Goal: Understand process/instructions: Learn how to perform a task or action

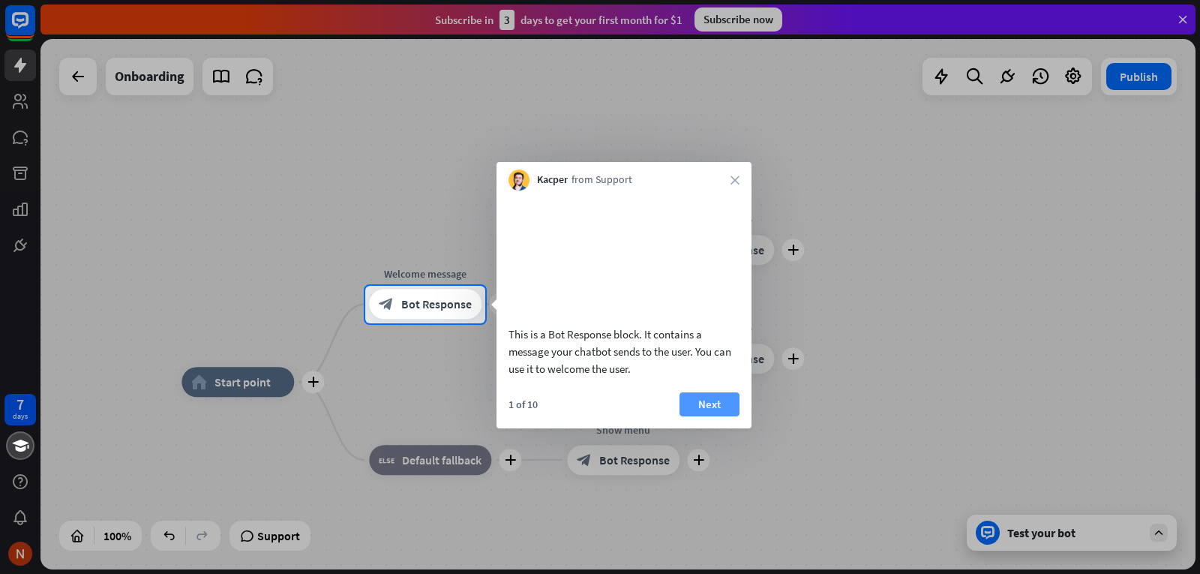
click at [713, 416] on button "Next" at bounding box center [710, 404] width 60 height 24
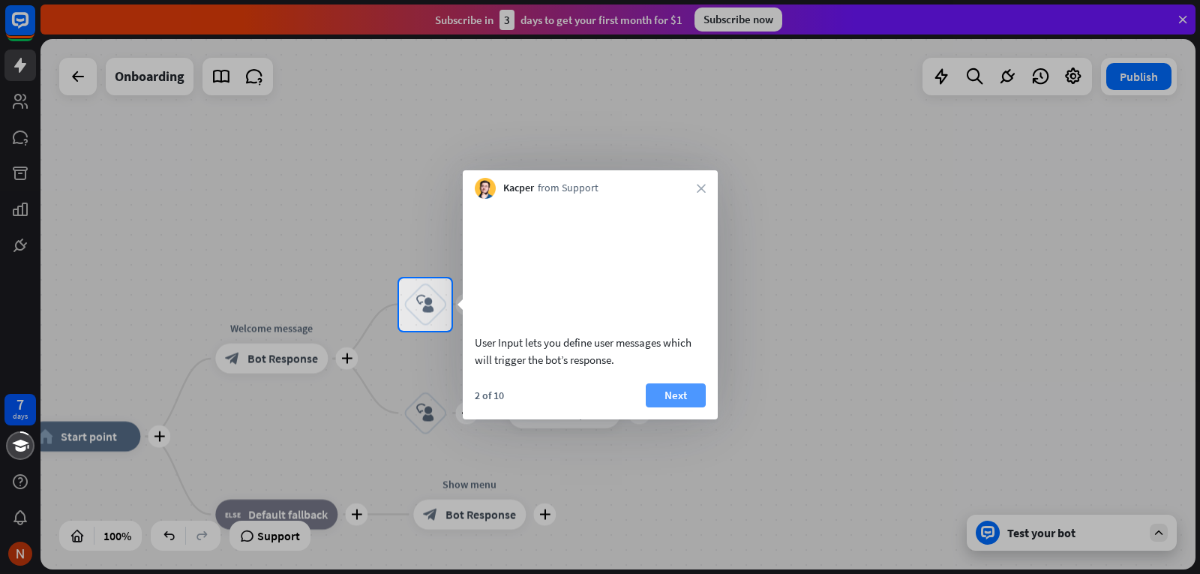
click at [695, 407] on button "Next" at bounding box center [676, 395] width 60 height 24
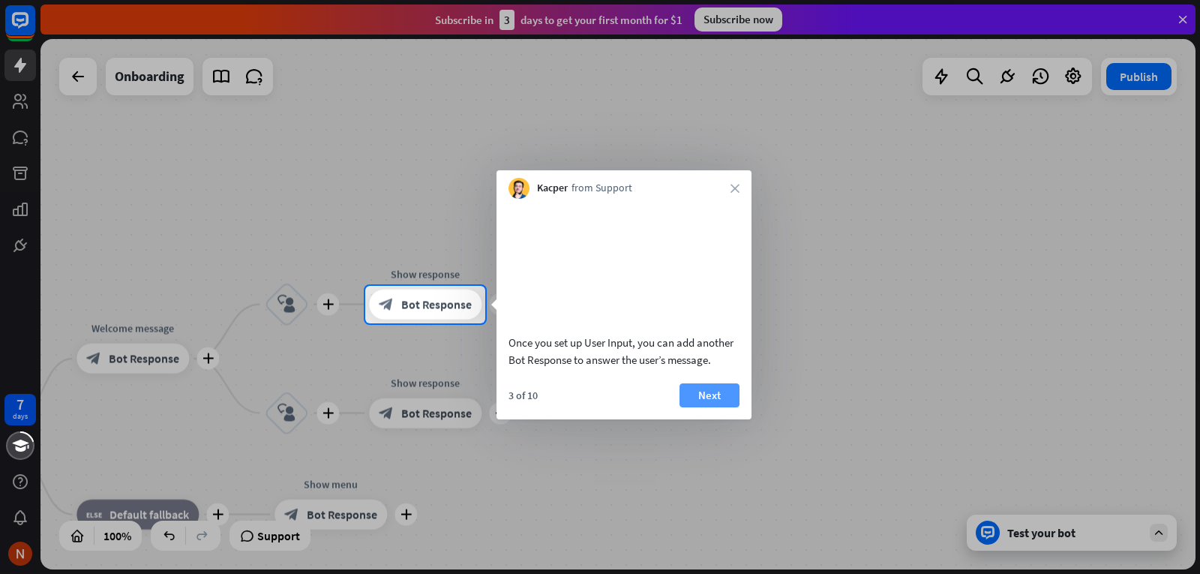
click at [700, 404] on button "Next" at bounding box center [710, 395] width 60 height 24
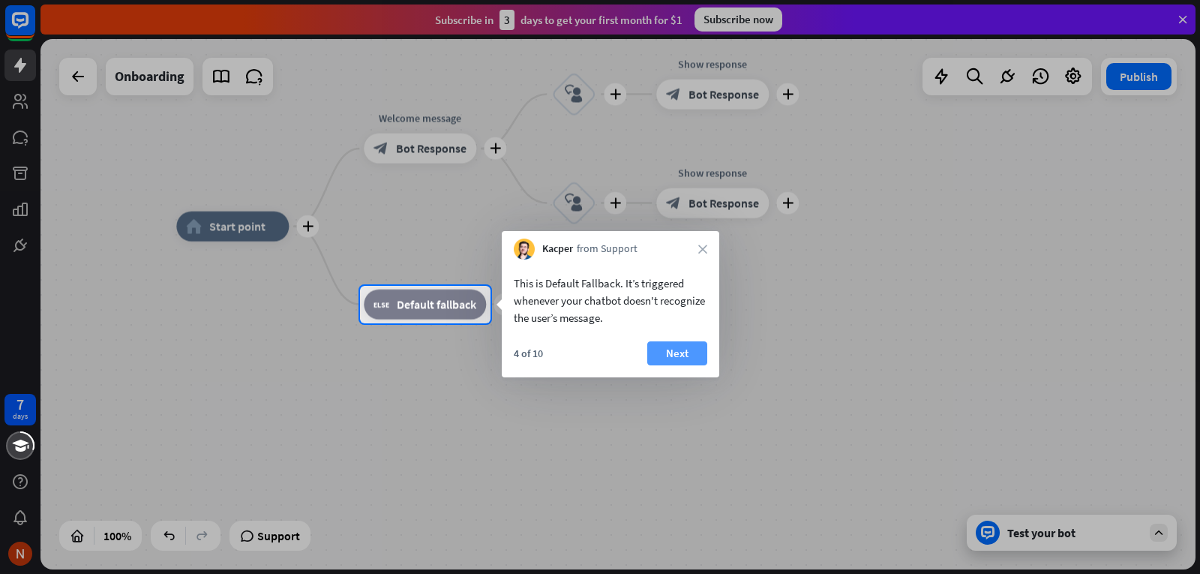
click at [689, 356] on button "Next" at bounding box center [677, 353] width 60 height 24
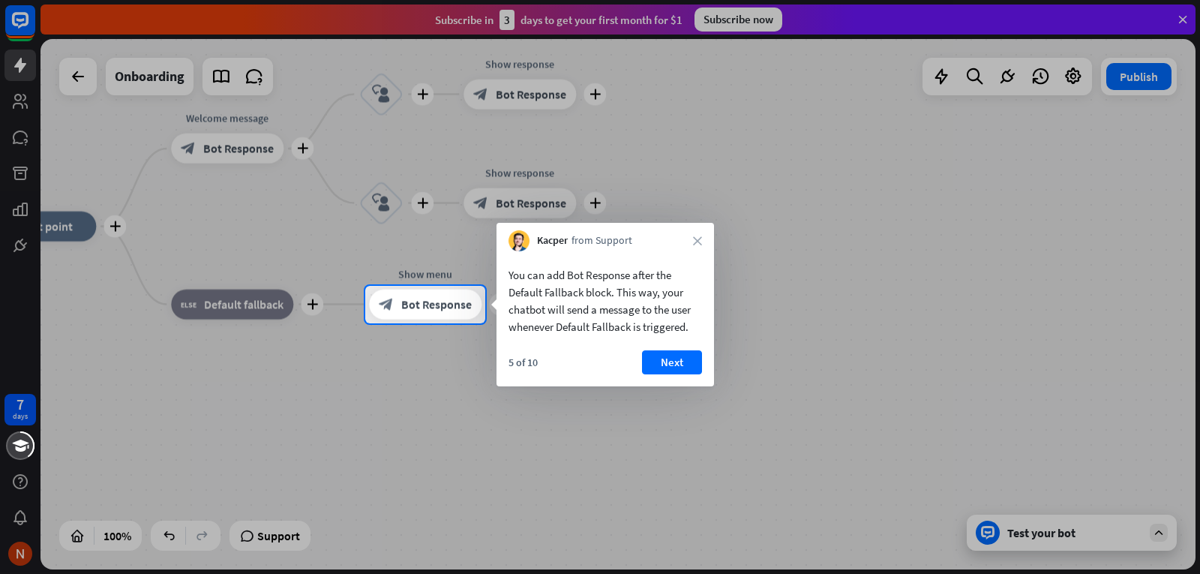
click at [689, 356] on button "Next" at bounding box center [672, 362] width 60 height 24
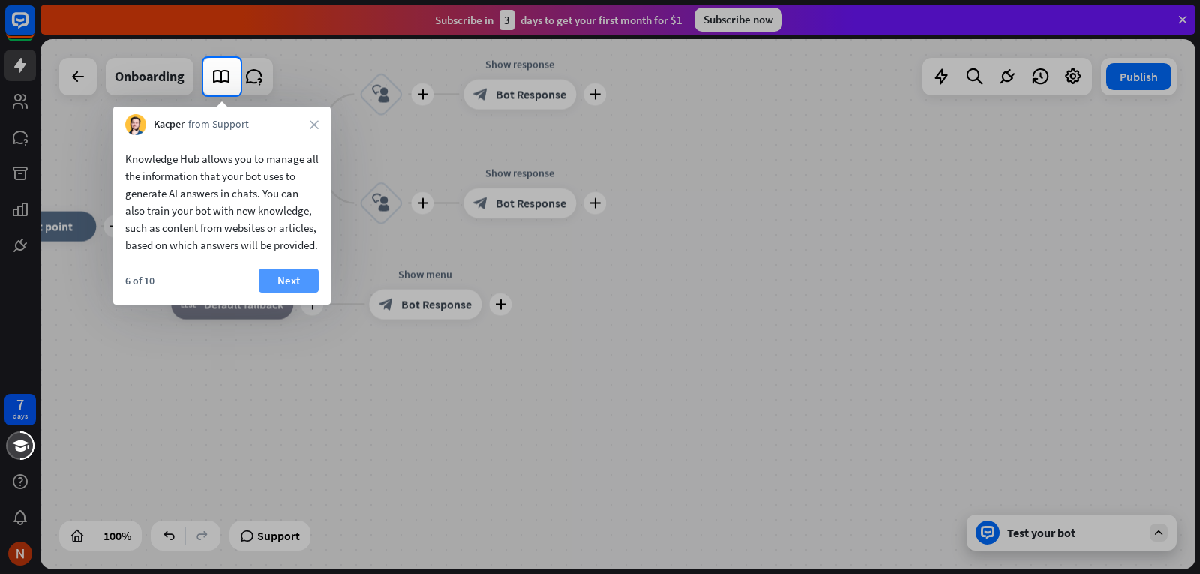
click at [290, 293] on button "Next" at bounding box center [289, 281] width 60 height 24
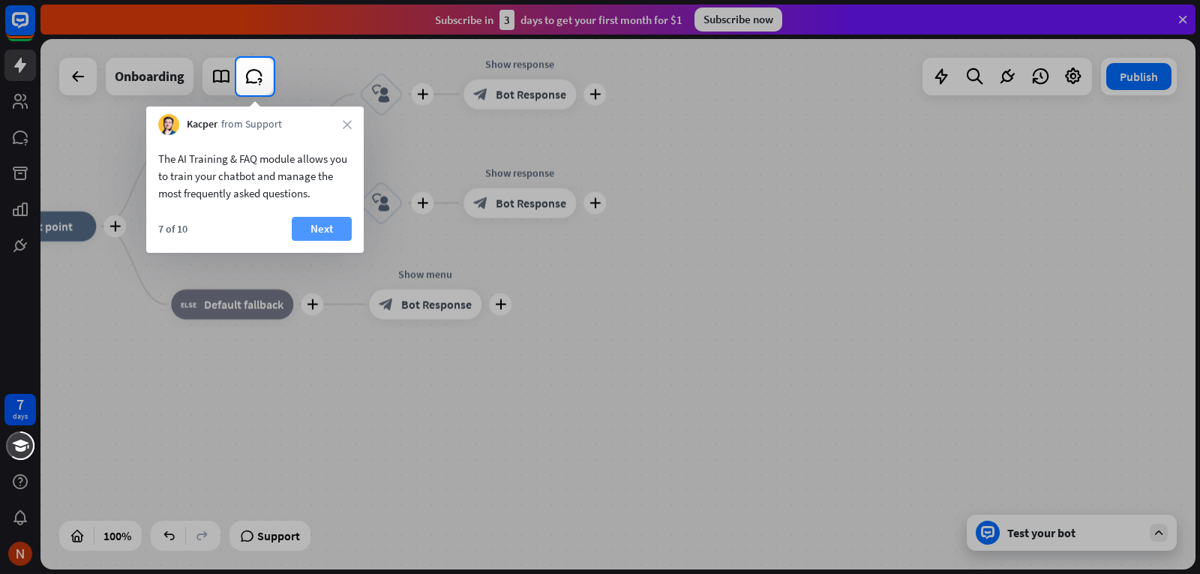
click at [326, 236] on button "Next" at bounding box center [322, 229] width 60 height 24
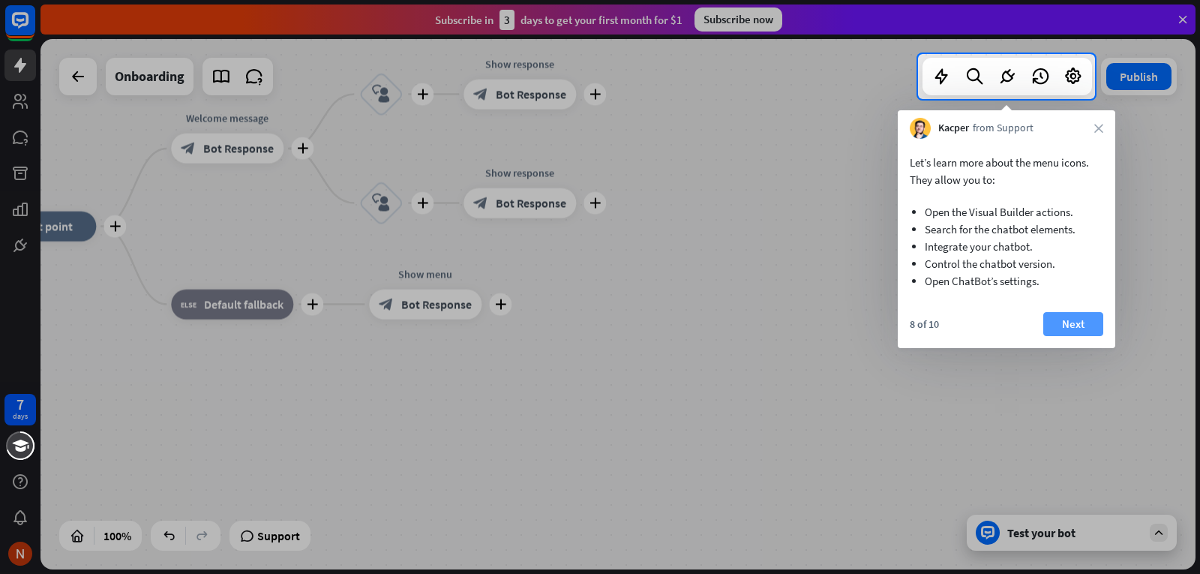
click at [1082, 312] on button "Next" at bounding box center [1073, 324] width 60 height 24
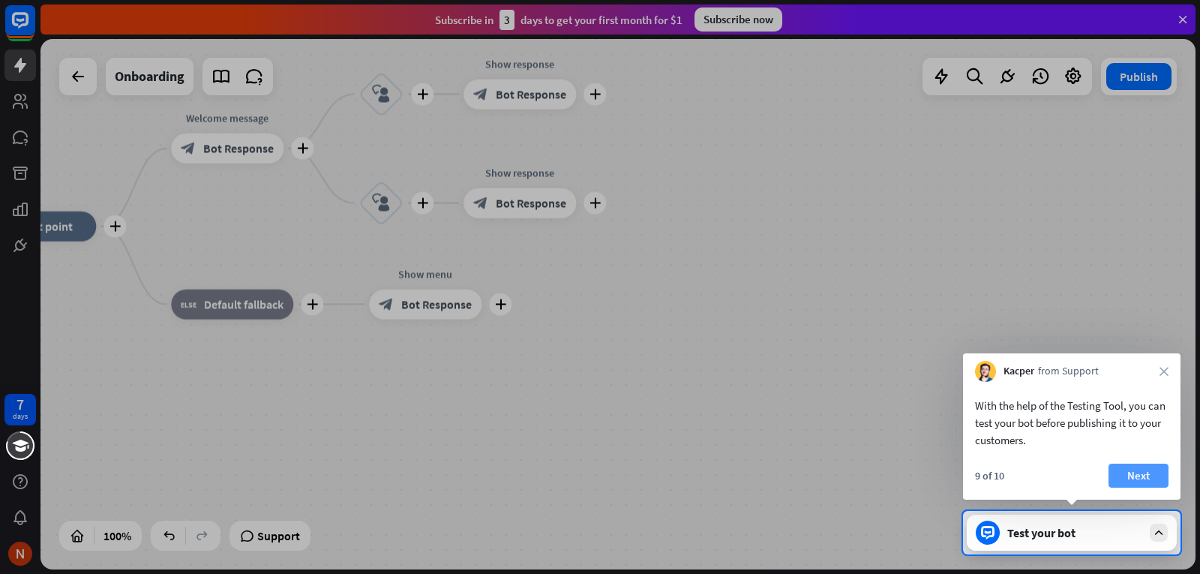
click at [1126, 485] on button "Next" at bounding box center [1139, 476] width 60 height 24
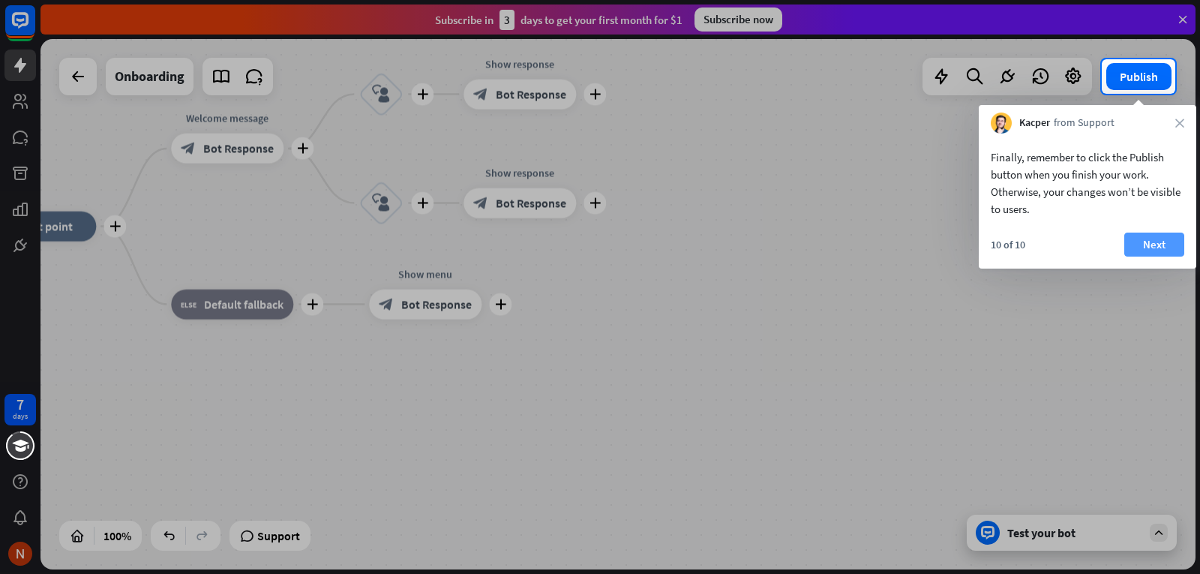
click at [1158, 247] on button "Next" at bounding box center [1154, 245] width 60 height 24
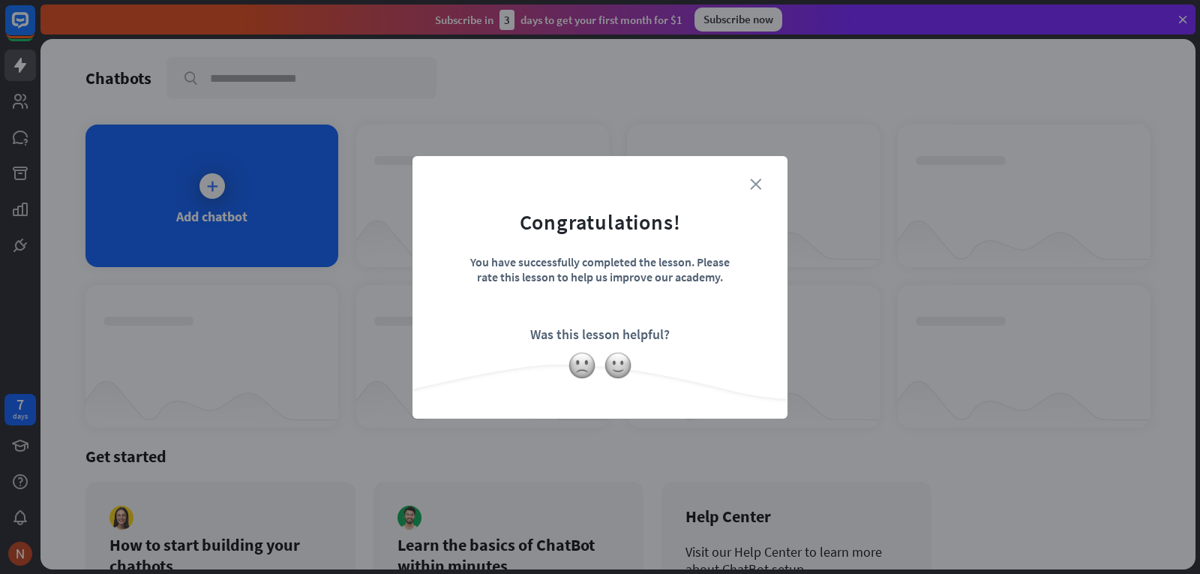
click at [758, 180] on icon "close" at bounding box center [755, 184] width 11 height 11
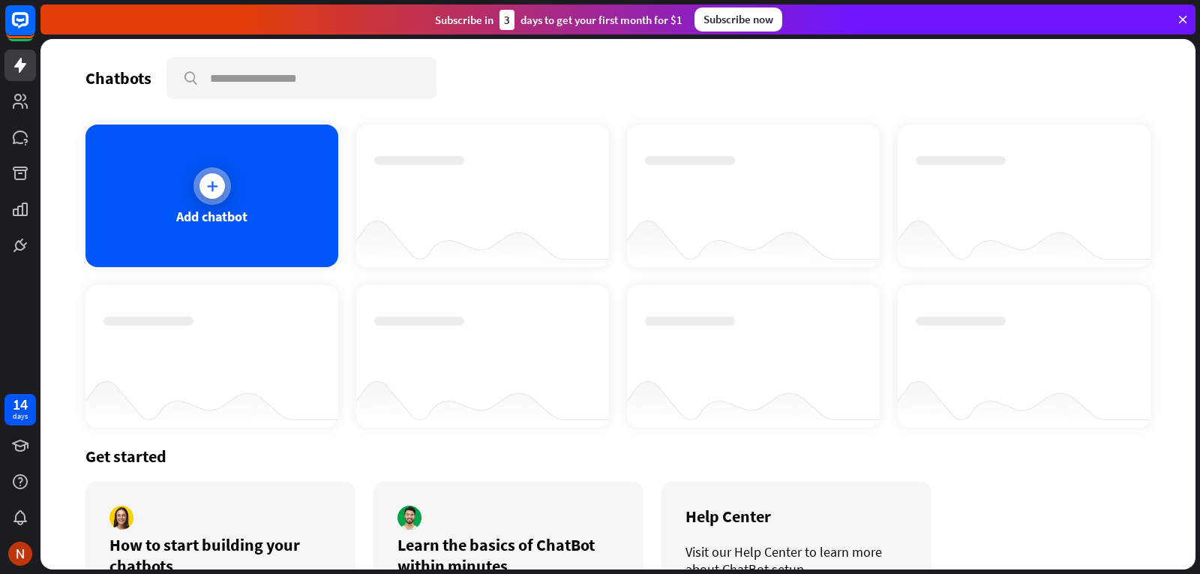
click at [239, 194] on div "Add chatbot" at bounding box center [212, 196] width 253 height 143
